Goal: Navigation & Orientation: Understand site structure

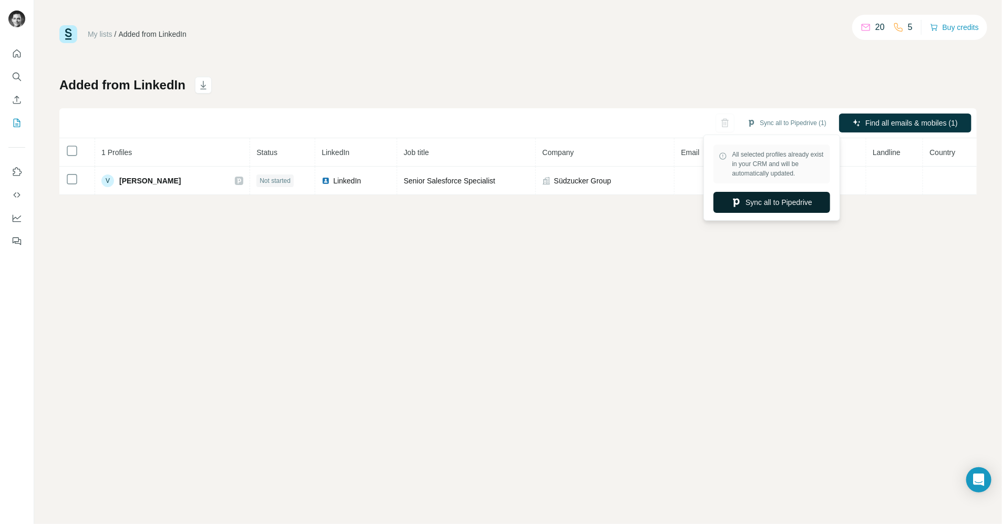
click at [767, 203] on button "Sync all to Pipedrive" at bounding box center [772, 202] width 117 height 21
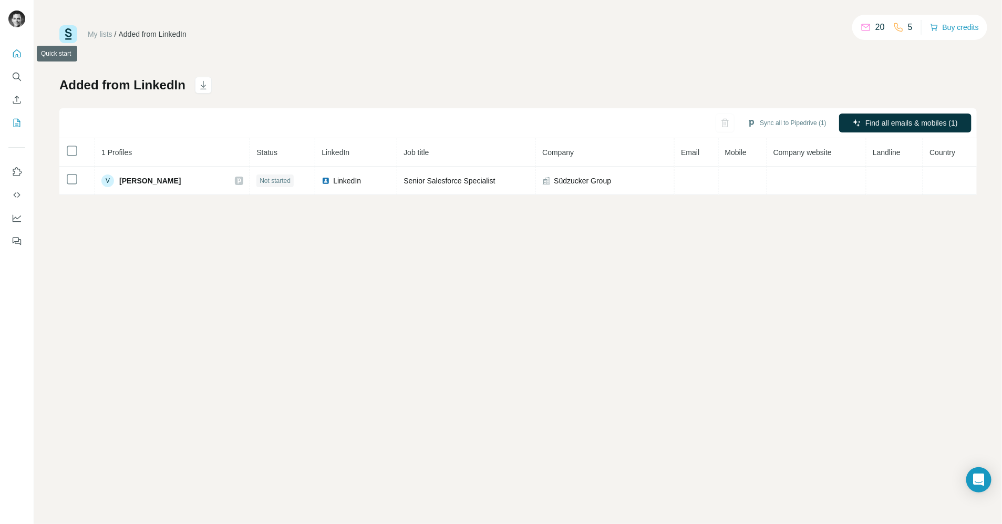
click at [15, 53] on icon "Quick start" at bounding box center [17, 53] width 11 height 11
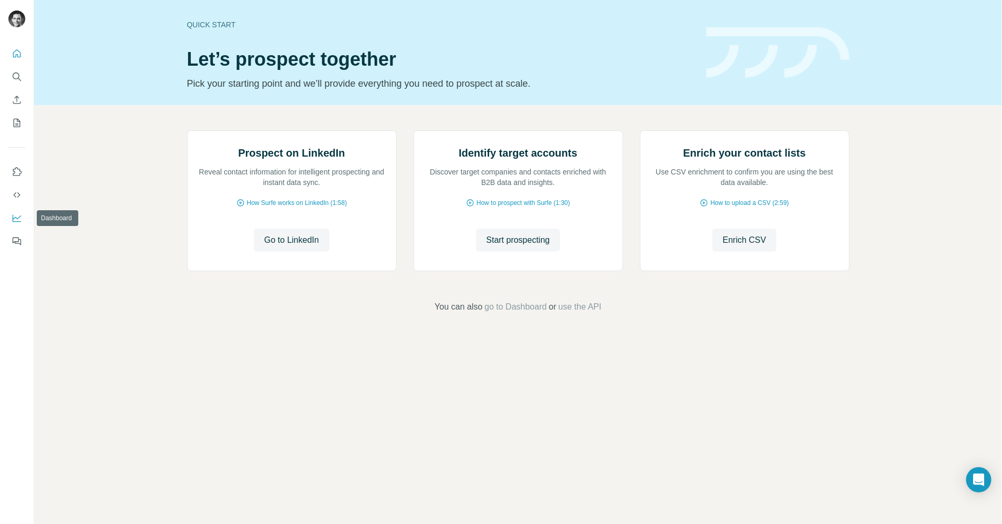
click at [16, 211] on button "Dashboard" at bounding box center [16, 218] width 17 height 19
click at [21, 75] on icon "Search" at bounding box center [17, 76] width 11 height 11
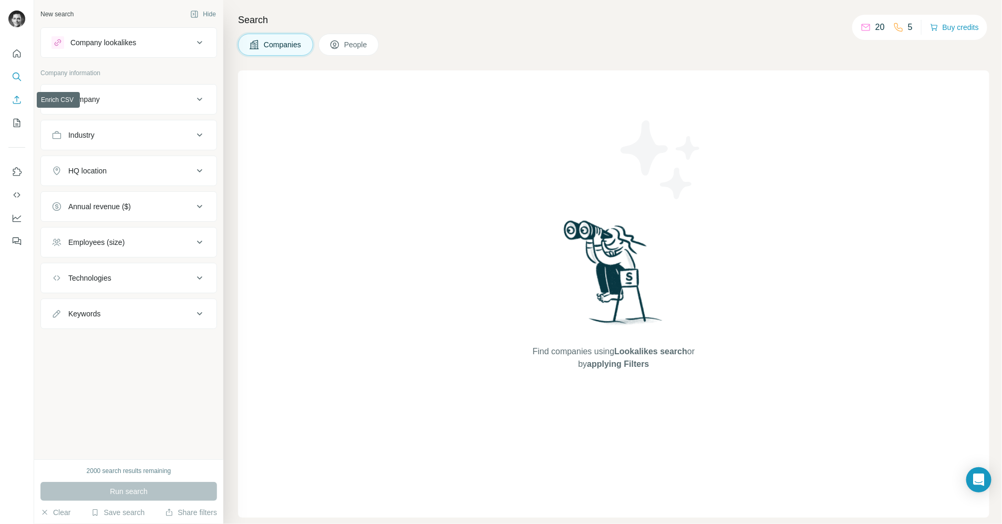
click at [19, 96] on icon "Enrich CSV" at bounding box center [17, 100] width 11 height 11
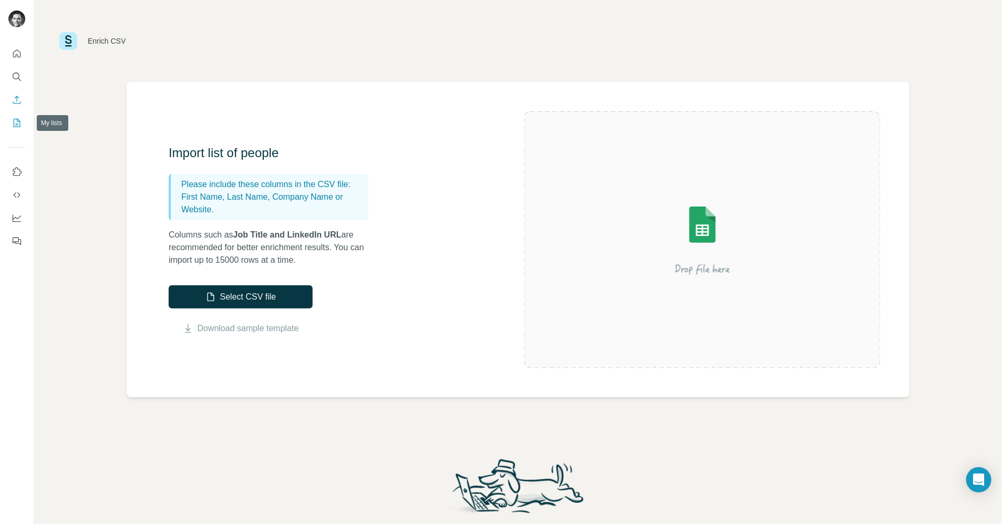
click at [18, 128] on icon "My lists" at bounding box center [17, 123] width 11 height 11
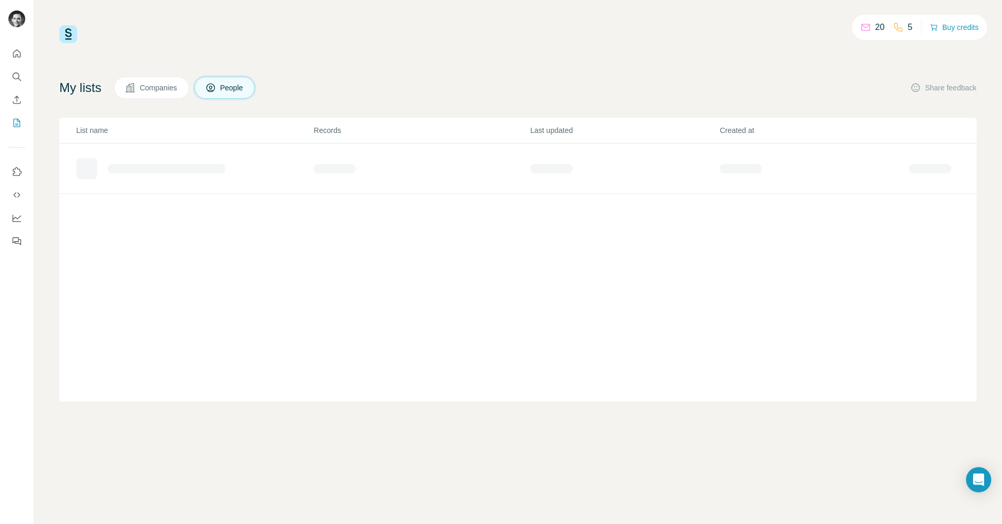
click at [136, 87] on icon at bounding box center [130, 88] width 11 height 11
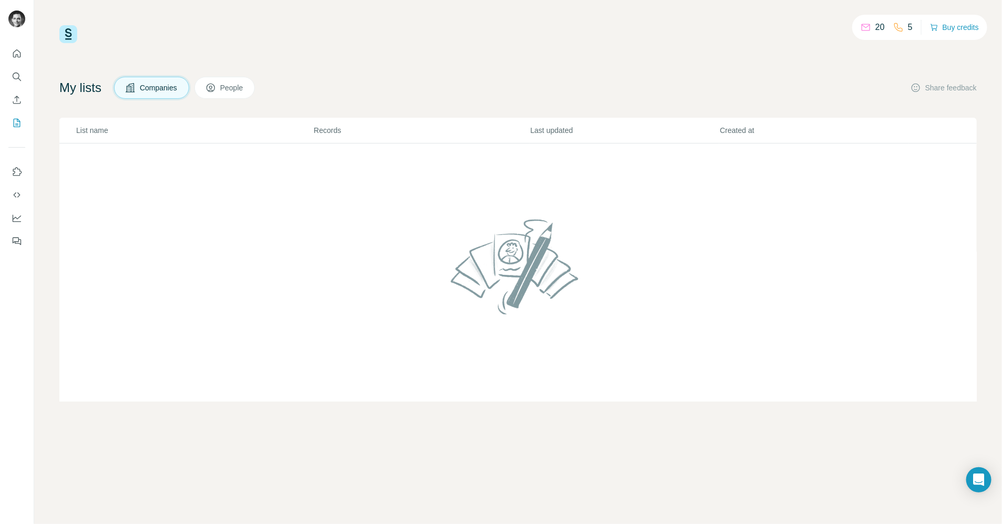
click at [228, 87] on span "People" at bounding box center [232, 88] width 24 height 11
